Goal: Transaction & Acquisition: Purchase product/service

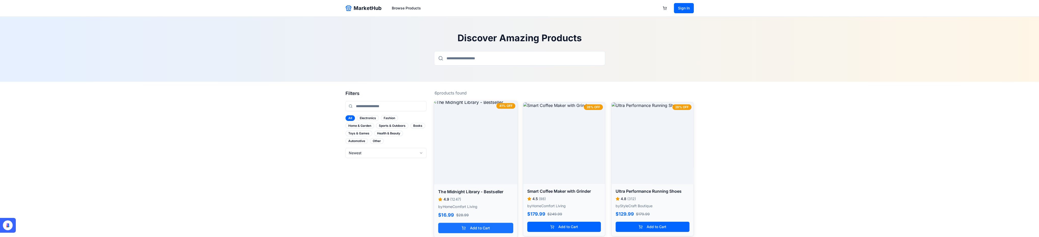
click at [490, 224] on button "Add to Cart" at bounding box center [475, 228] width 75 height 10
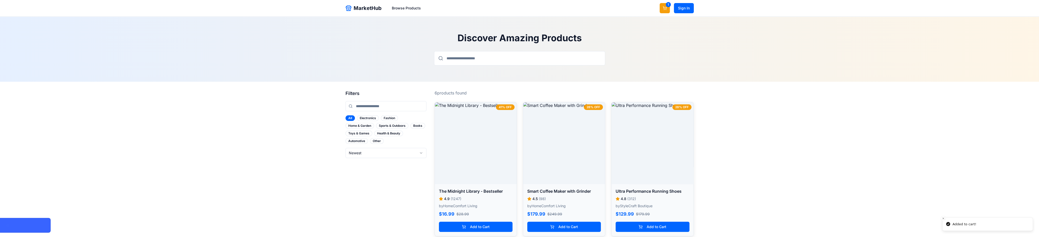
click at [664, 9] on button "1" at bounding box center [664, 8] width 10 height 10
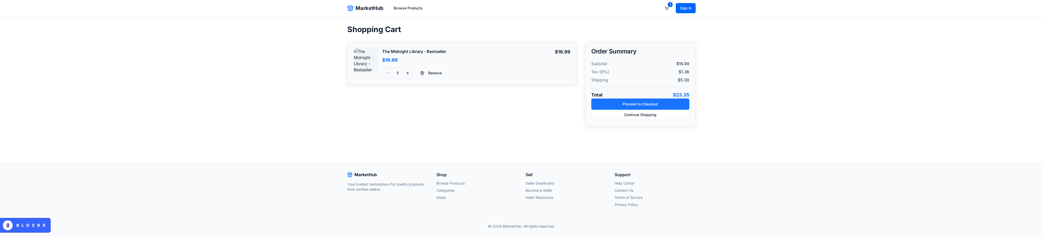
click at [633, 104] on button "Proceed to Checkout" at bounding box center [640, 104] width 98 height 11
